Goal: Task Accomplishment & Management: Use online tool/utility

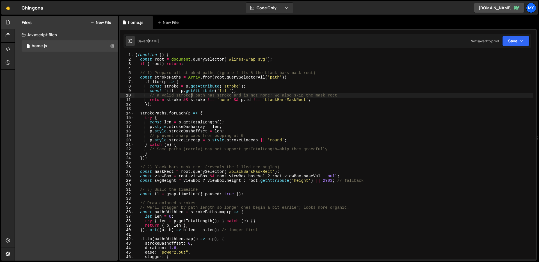
click at [191, 96] on div "( function ( ) { const root = document . querySelector ( '#lines-wrap svg' ) ; …" at bounding box center [333, 161] width 399 height 216
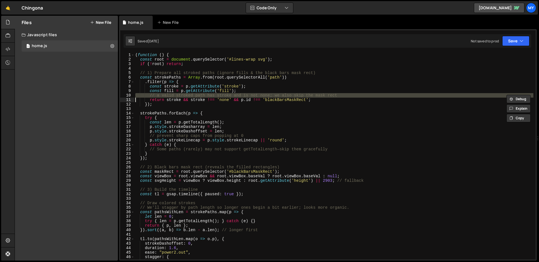
click at [193, 100] on div "( function ( ) { const root = document . querySelector ( '#lines-wrap svg' ) ; …" at bounding box center [333, 161] width 399 height 216
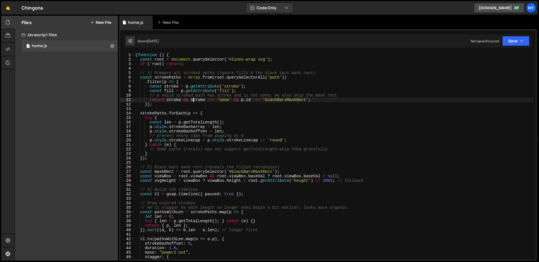
click at [193, 100] on div "( function ( ) { const root = document . querySelector ( '#lines-wrap svg' ) ; …" at bounding box center [333, 161] width 399 height 216
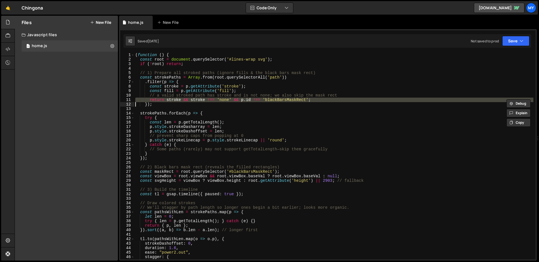
drag, startPoint x: 193, startPoint y: 100, endPoint x: 181, endPoint y: 98, distance: 12.8
click at [193, 99] on div "( function ( ) { const root = document . querySelector ( '#lines-wrap svg' ) ; …" at bounding box center [333, 161] width 399 height 216
click at [181, 98] on div "( function ( ) { const root = document . querySelector ( '#lines-wrap svg' ) ; …" at bounding box center [333, 156] width 399 height 207
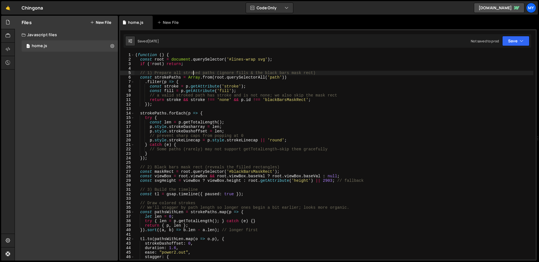
click at [194, 71] on div "( function ( ) { const root = document . querySelector ( '#lines-wrap svg' ) ; …" at bounding box center [333, 161] width 399 height 216
drag, startPoint x: 194, startPoint y: 71, endPoint x: 198, endPoint y: 82, distance: 11.3
click at [194, 71] on div "( function ( ) { const root = document . querySelector ( '#lines-wrap svg' ) ; …" at bounding box center [333, 161] width 399 height 216
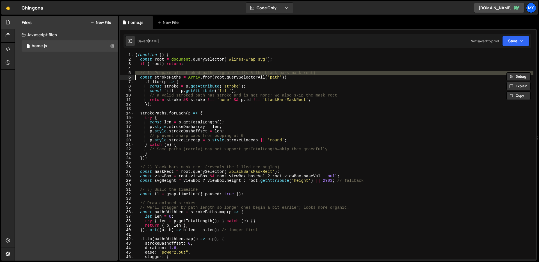
click at [198, 82] on div "( function ( ) { const root = document . querySelector ( '#lines-wrap svg' ) ; …" at bounding box center [333, 161] width 399 height 216
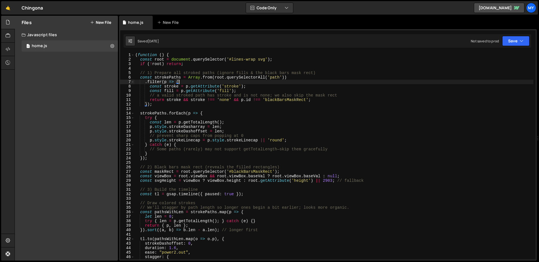
click at [198, 82] on div "( function ( ) { const root = document . querySelector ( '#lines-wrap svg' ) ; …" at bounding box center [333, 161] width 399 height 216
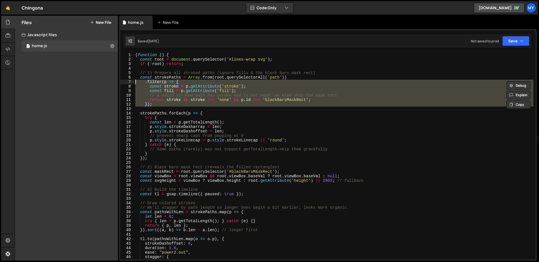
click at [198, 82] on div "( function ( ) { const root = document . querySelector ( '#lines-wrap svg' ) ; …" at bounding box center [333, 161] width 399 height 216
click at [205, 88] on div "( function ( ) { const root = document . querySelector ( '#lines-wrap svg' ) ; …" at bounding box center [333, 156] width 399 height 207
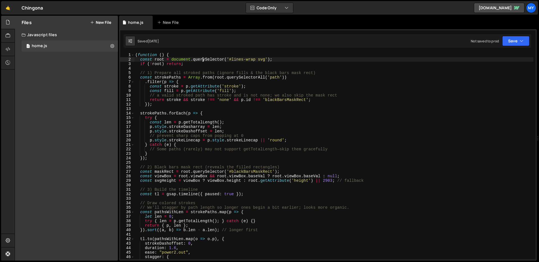
click at [203, 60] on div "( function ( ) { const root = document . querySelector ( '#lines-wrap svg' ) ; …" at bounding box center [333, 161] width 399 height 216
drag, startPoint x: 203, startPoint y: 60, endPoint x: 197, endPoint y: 61, distance: 5.9
click at [203, 60] on div "( function ( ) { const root = document . querySelector ( '#lines-wrap svg' ) ; …" at bounding box center [333, 161] width 399 height 216
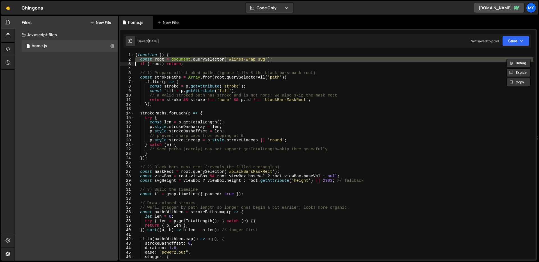
click at [197, 61] on div "( function ( ) { const root = document . querySelector ( '#lines-wrap svg' ) ; …" at bounding box center [333, 156] width 399 height 207
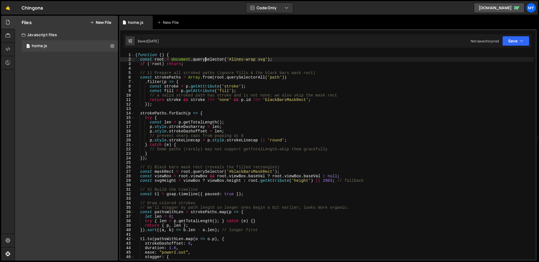
click at [205, 60] on div "( function ( ) { const root = document . querySelector ( '#lines-wrap svg' ) ; …" at bounding box center [333, 161] width 399 height 216
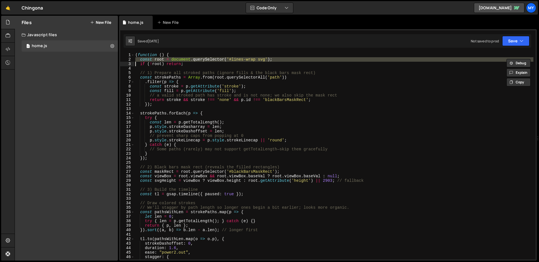
click at [209, 61] on div "( function ( ) { const root = document . querySelector ( '#lines-wrap svg' ) ; …" at bounding box center [333, 156] width 399 height 207
type textarea "const root = document.querySelector('#lines-wrap svg');"
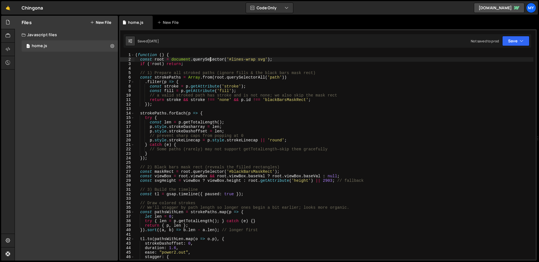
scroll to position [6, 0]
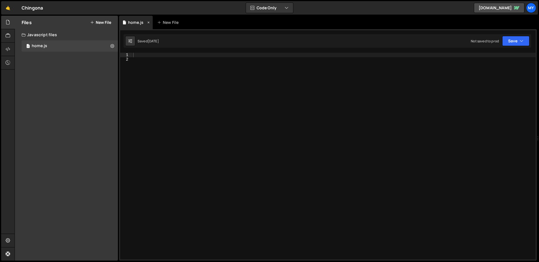
click at [139, 22] on div "home.js" at bounding box center [135, 23] width 15 height 6
click at [58, 46] on div "1 home.js 0" at bounding box center [70, 45] width 96 height 11
click at [56, 46] on div "1 home.js 0" at bounding box center [70, 45] width 96 height 11
click at [165, 60] on div at bounding box center [334, 161] width 404 height 216
click at [162, 56] on div at bounding box center [334, 161] width 404 height 216
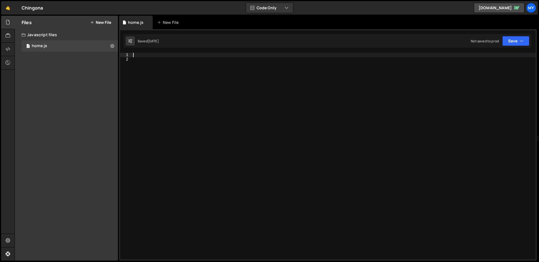
click at [42, 31] on div "Javascript files" at bounding box center [66, 34] width 103 height 11
click at [45, 36] on div "Javascript files" at bounding box center [66, 34] width 103 height 11
click at [42, 47] on div "home.js" at bounding box center [39, 45] width 15 height 5
click at [43, 46] on div "home.js" at bounding box center [39, 45] width 15 height 5
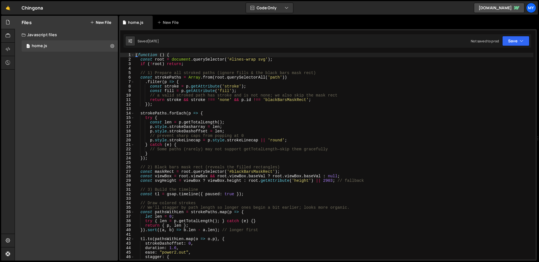
click at [371, 130] on div "( function ( ) { const root = document . querySelector ( '#lines-wrap svg' ) ; …" at bounding box center [333, 161] width 399 height 216
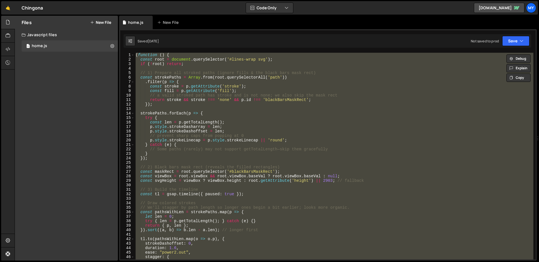
click at [336, 154] on div "( function ( ) { const root = document . querySelector ( '#lines-wrap svg' ) ; …" at bounding box center [333, 156] width 399 height 207
type textarea "}"
